Goal: Information Seeking & Learning: Compare options

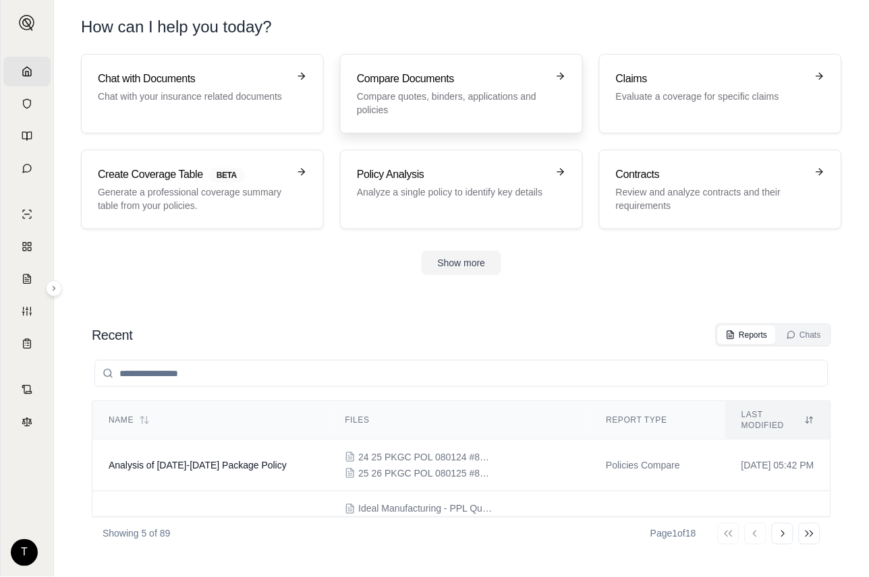
click at [436, 77] on h3 "Compare Documents" at bounding box center [452, 79] width 190 height 16
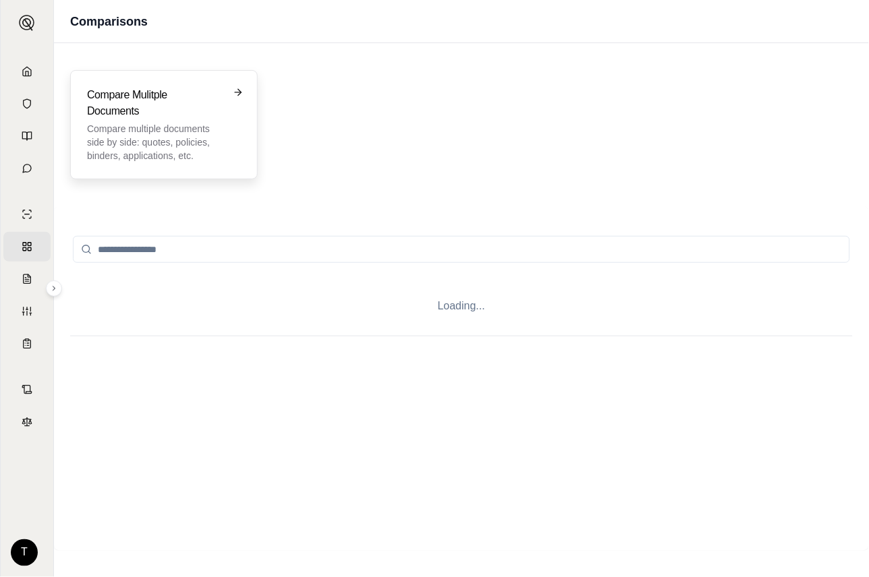
click at [159, 108] on h3 "Compare Mulitple Documents" at bounding box center [154, 103] width 135 height 32
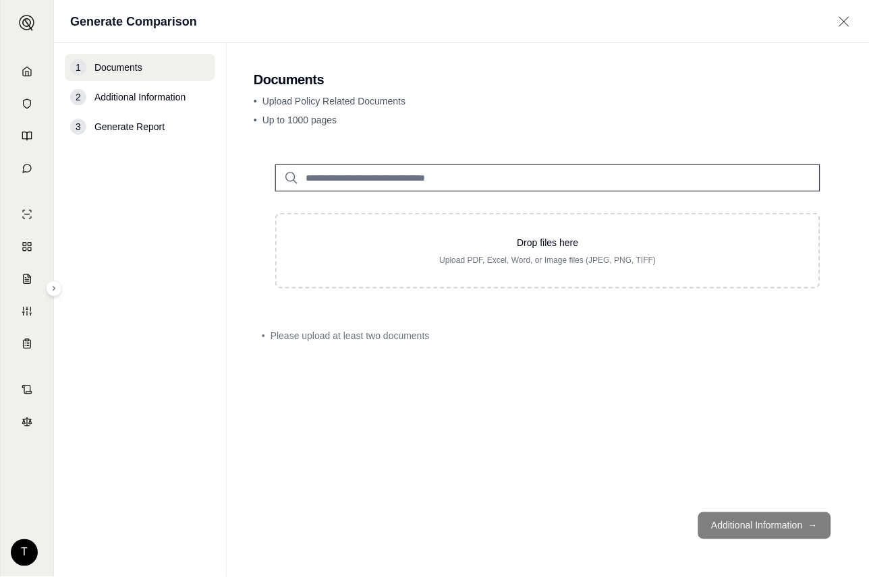
click at [140, 229] on div "1 Documents 2 Additional Information 3 Generate Report" at bounding box center [140, 310] width 150 height 513
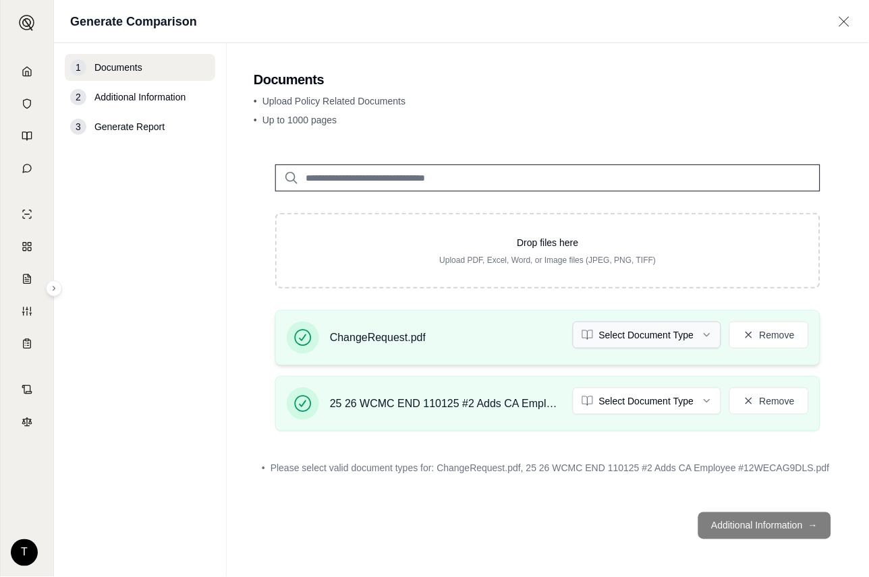
click at [703, 328] on html "Home Vault Prompts Chats Single Policy Comparisons Claims Custom Report Coverag…" at bounding box center [434, 288] width 869 height 577
click at [705, 405] on html "Document type updated successfully Home Vault Prompts Chats Single Policy Compa…" at bounding box center [434, 288] width 869 height 577
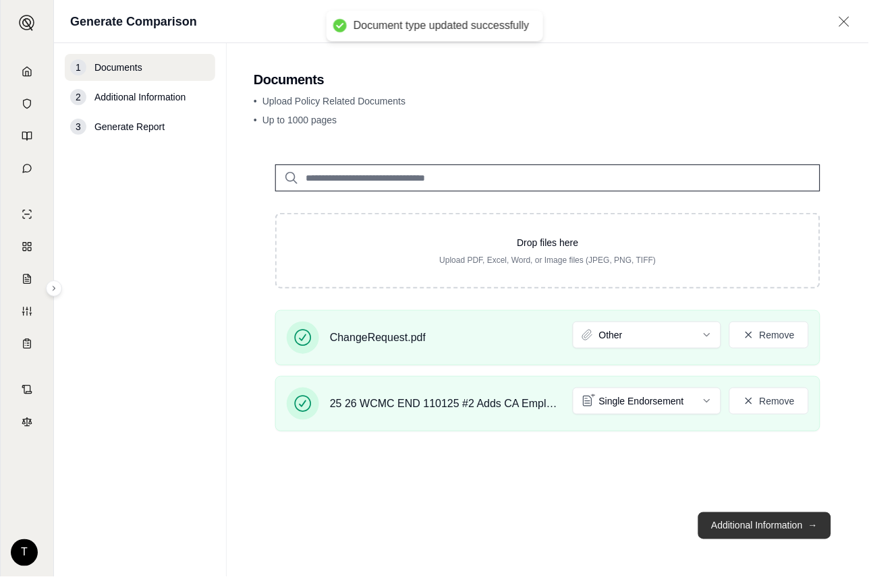
click at [759, 529] on button "Additional Information →" at bounding box center [764, 526] width 133 height 27
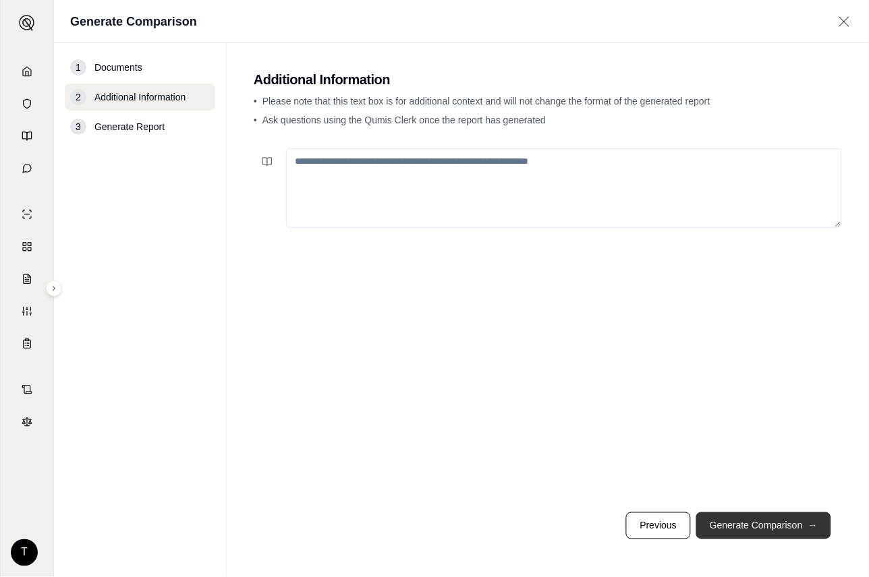
click at [779, 522] on button "Generate Comparison →" at bounding box center [763, 526] width 135 height 27
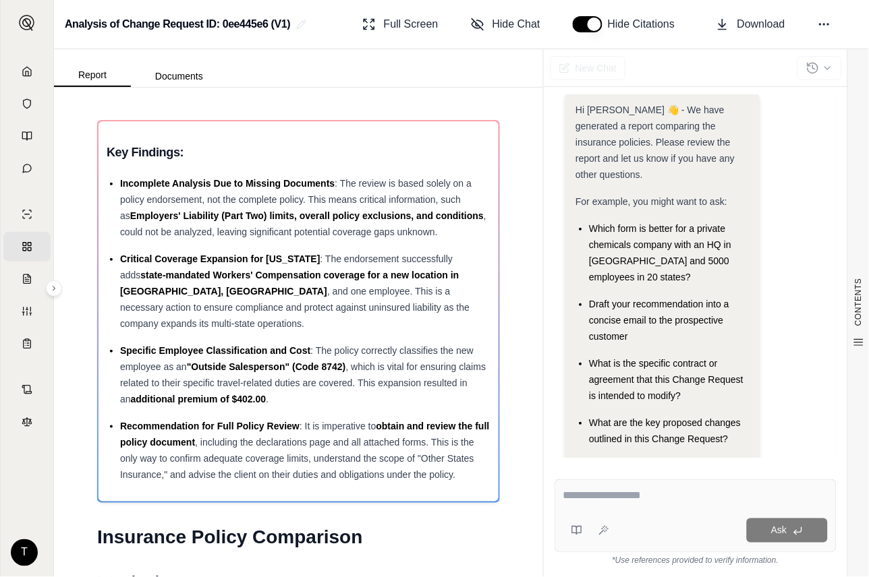
click at [391, 554] on h1 "Insurance Policy Comparison" at bounding box center [298, 538] width 403 height 38
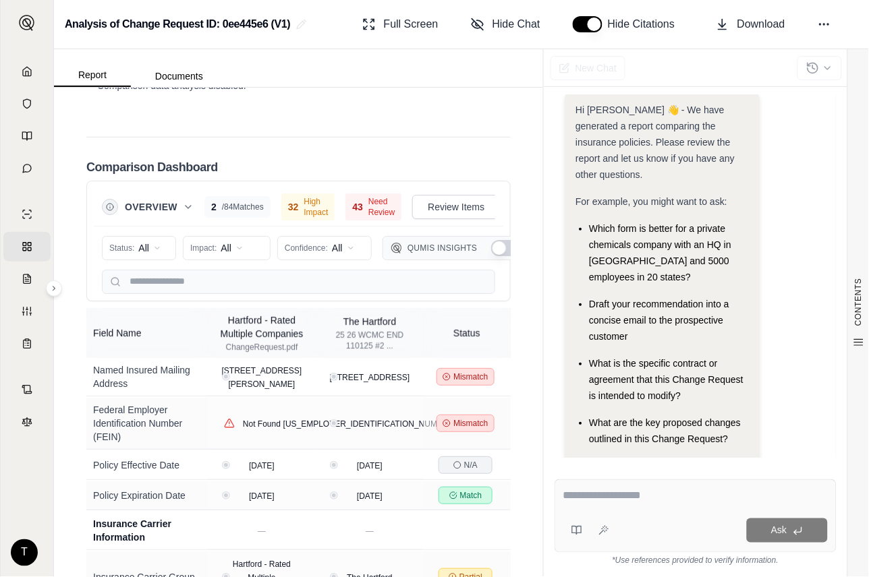
scroll to position [2694, 0]
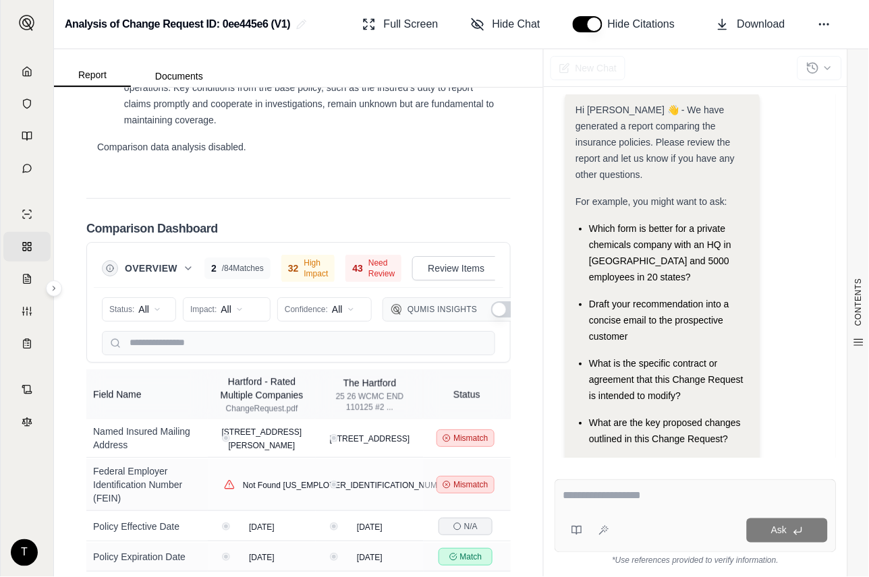
click at [588, 501] on textarea at bounding box center [695, 496] width 264 height 16
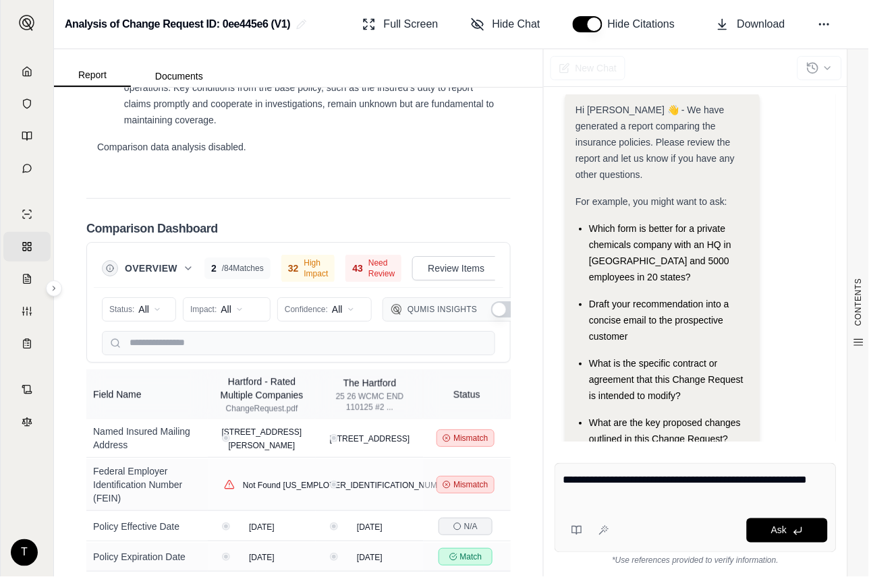
drag, startPoint x: 772, startPoint y: 472, endPoint x: 765, endPoint y: 480, distance: 10.5
click at [769, 475] on textarea "**********" at bounding box center [695, 488] width 264 height 32
type textarea "**********"
click at [781, 533] on span "Ask" at bounding box center [779, 530] width 16 height 11
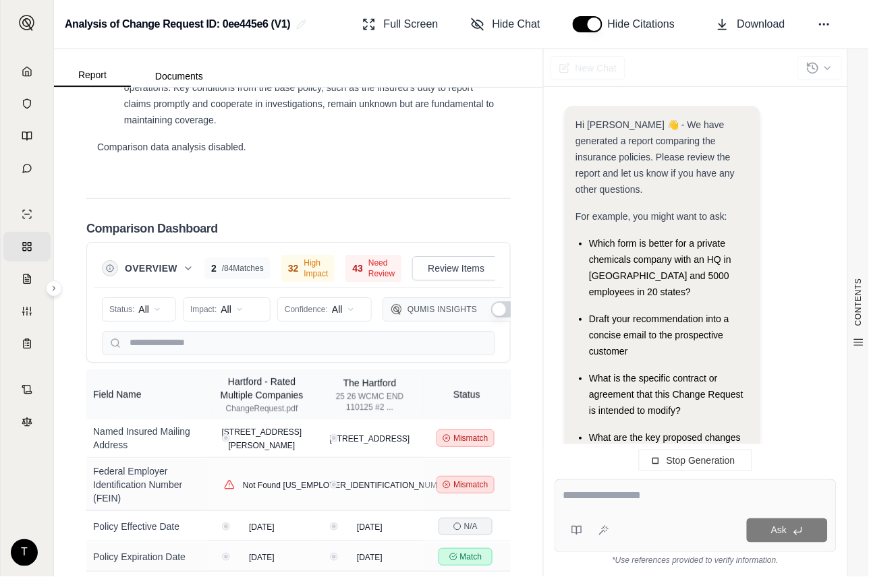
scroll to position [177, 0]
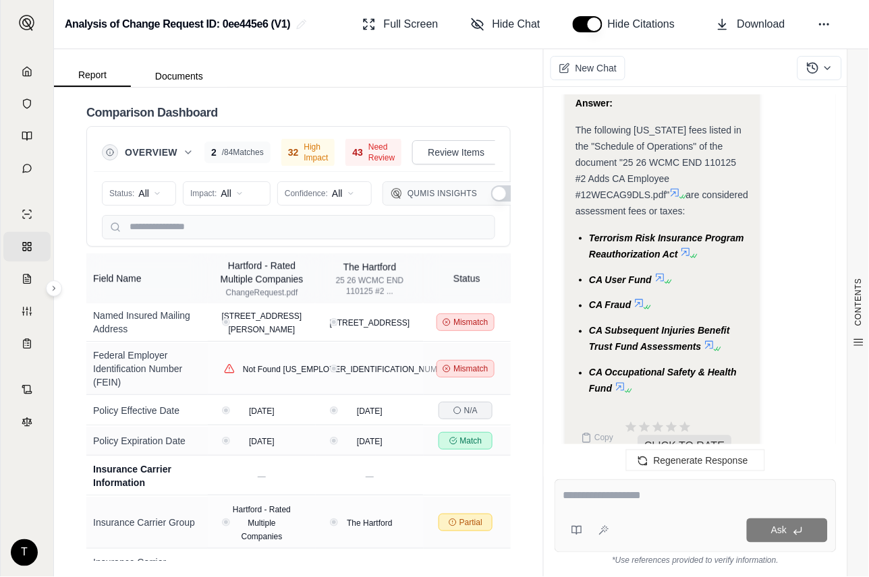
scroll to position [2845, 0]
